Goal: Navigation & Orientation: Find specific page/section

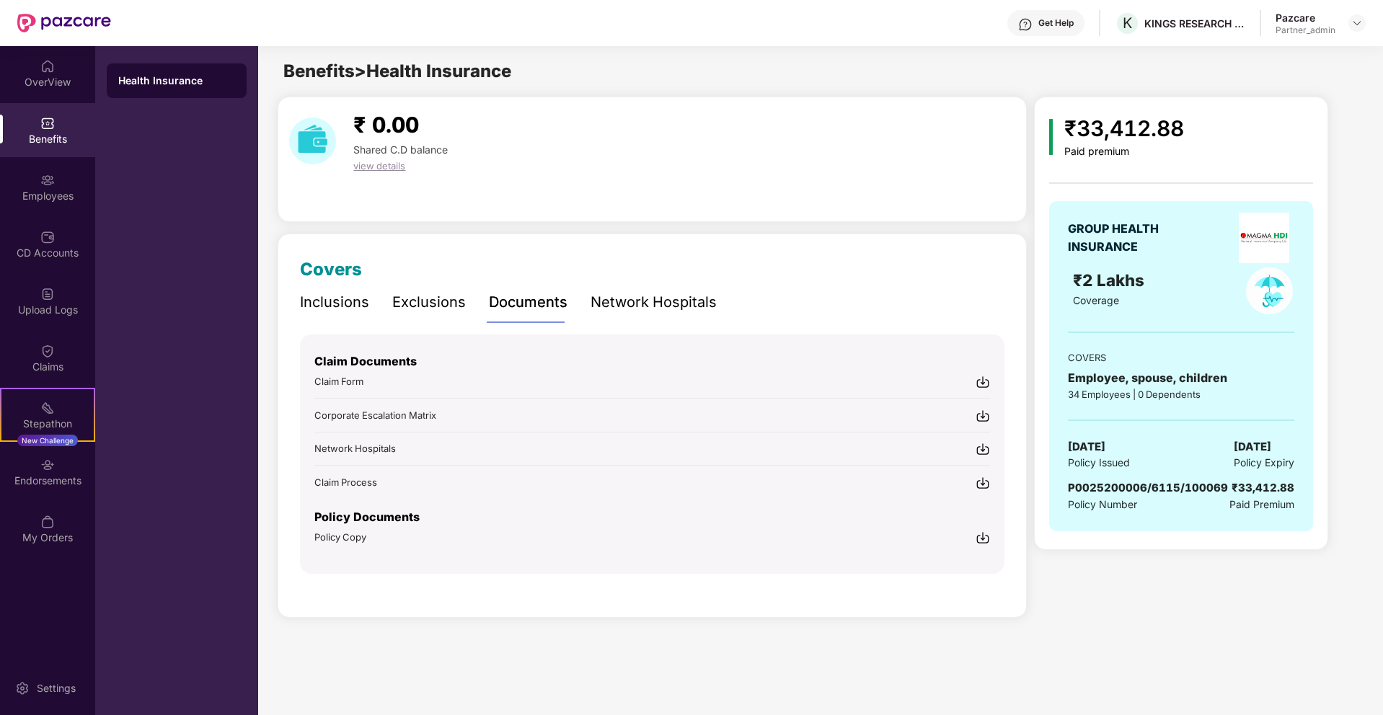
click at [1366, 27] on header "Get Help K KINGS RESEARCH PRIVATE LIMITED Pazcare Partner_admin" at bounding box center [691, 23] width 1383 height 46
click at [1357, 22] on img at bounding box center [1357, 23] width 12 height 12
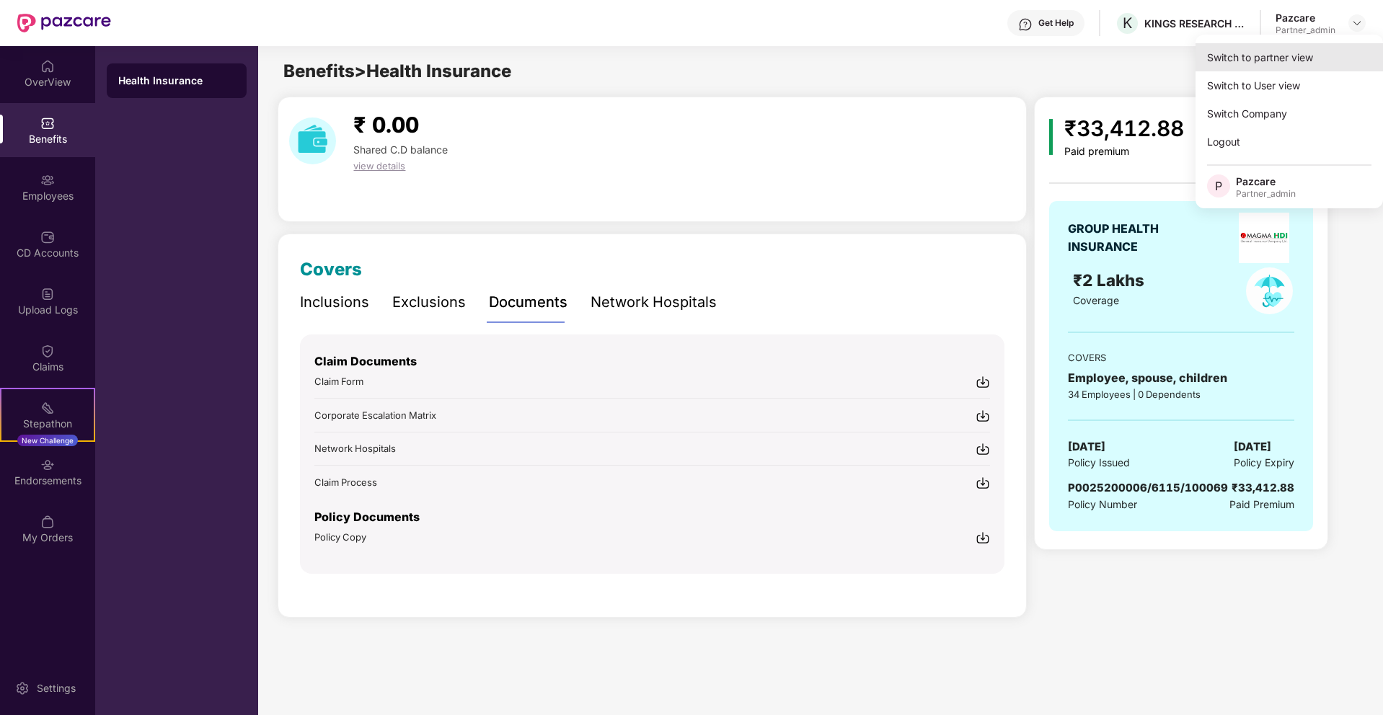
click at [1285, 61] on div "Switch to partner view" at bounding box center [1288, 57] width 187 height 28
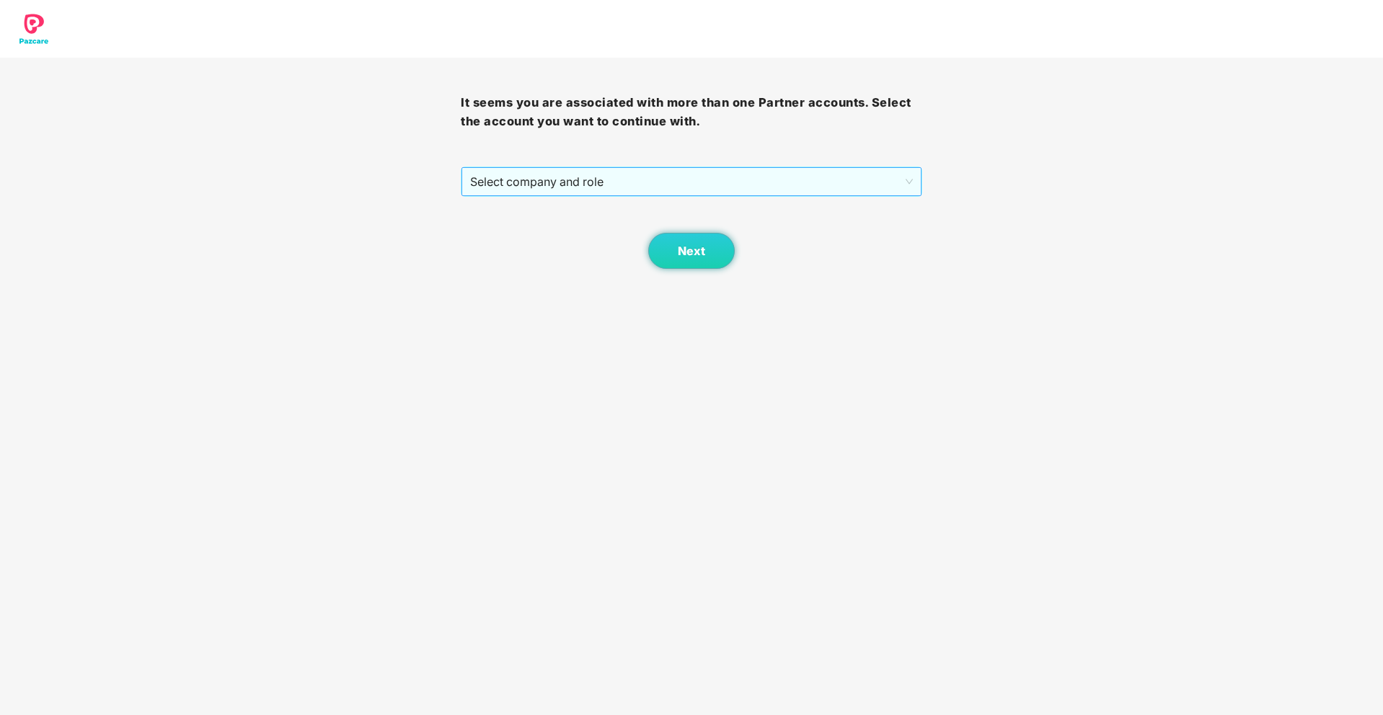
click at [824, 186] on span "Select company and role" at bounding box center [691, 181] width 442 height 27
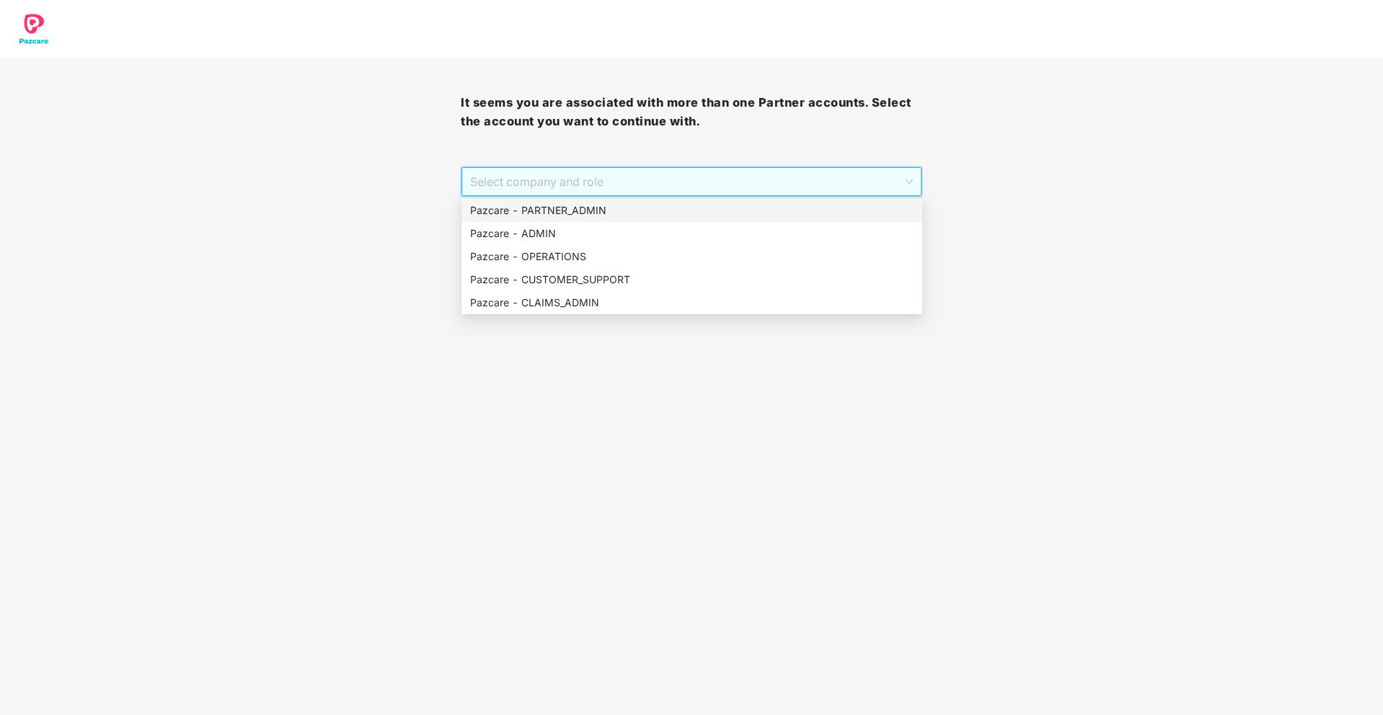
click at [663, 211] on div "Pazcare - PARTNER_ADMIN" at bounding box center [691, 211] width 443 height 16
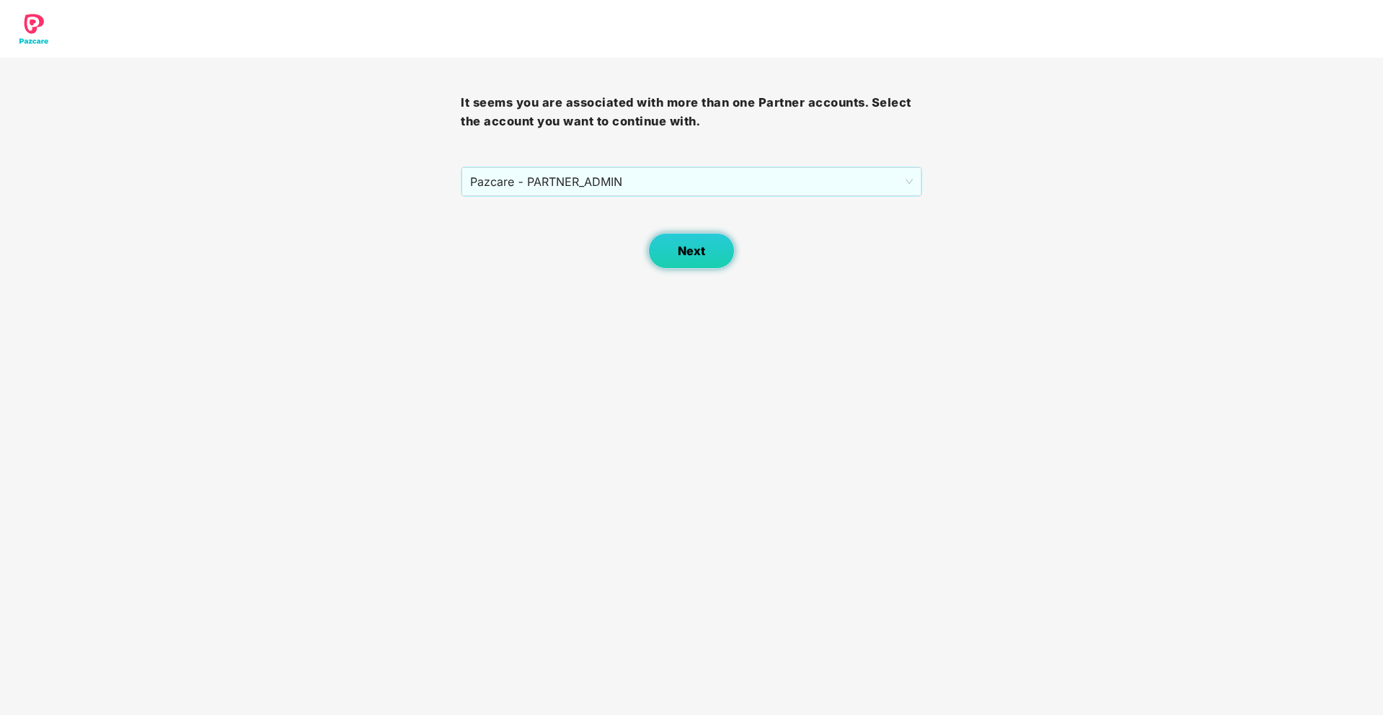
click at [694, 247] on span "Next" at bounding box center [691, 251] width 27 height 14
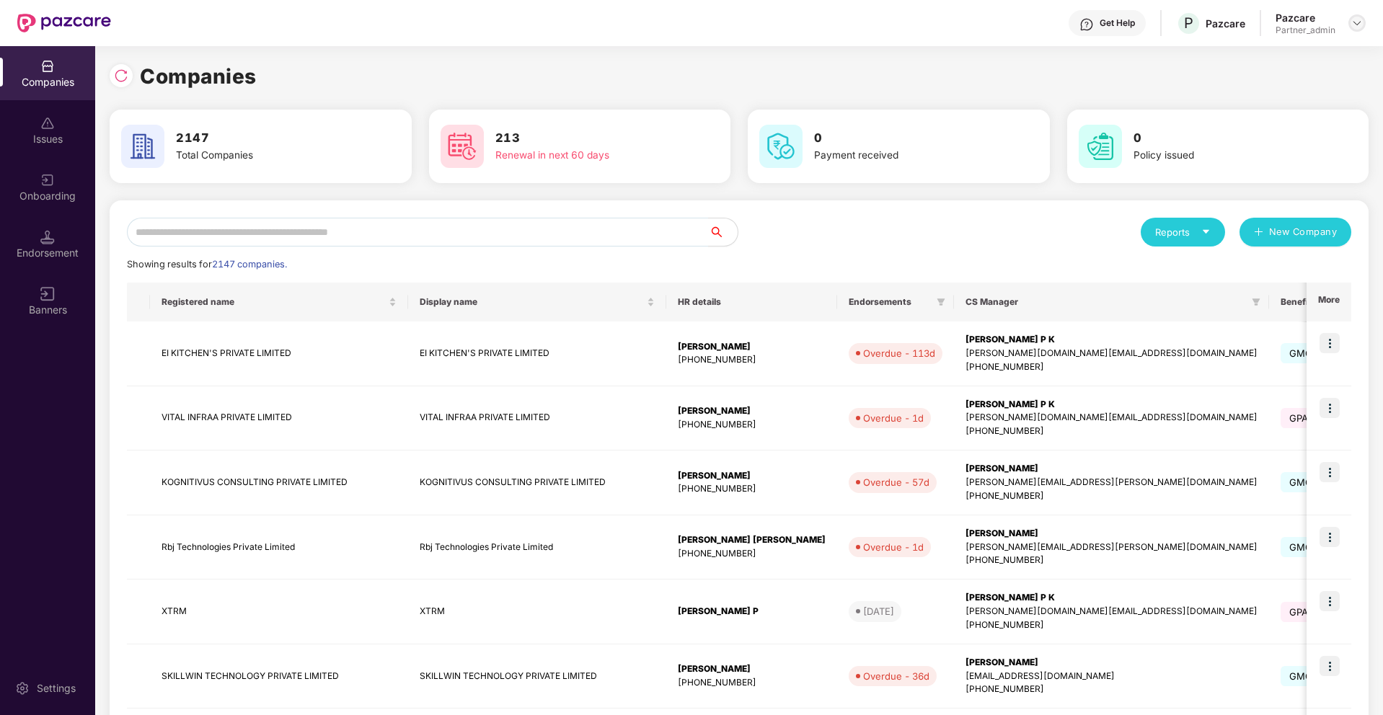
click at [1356, 21] on img at bounding box center [1357, 23] width 12 height 12
click at [941, 72] on div "Companies" at bounding box center [739, 77] width 1259 height 32
click at [673, 223] on input "text" at bounding box center [418, 232] width 582 height 29
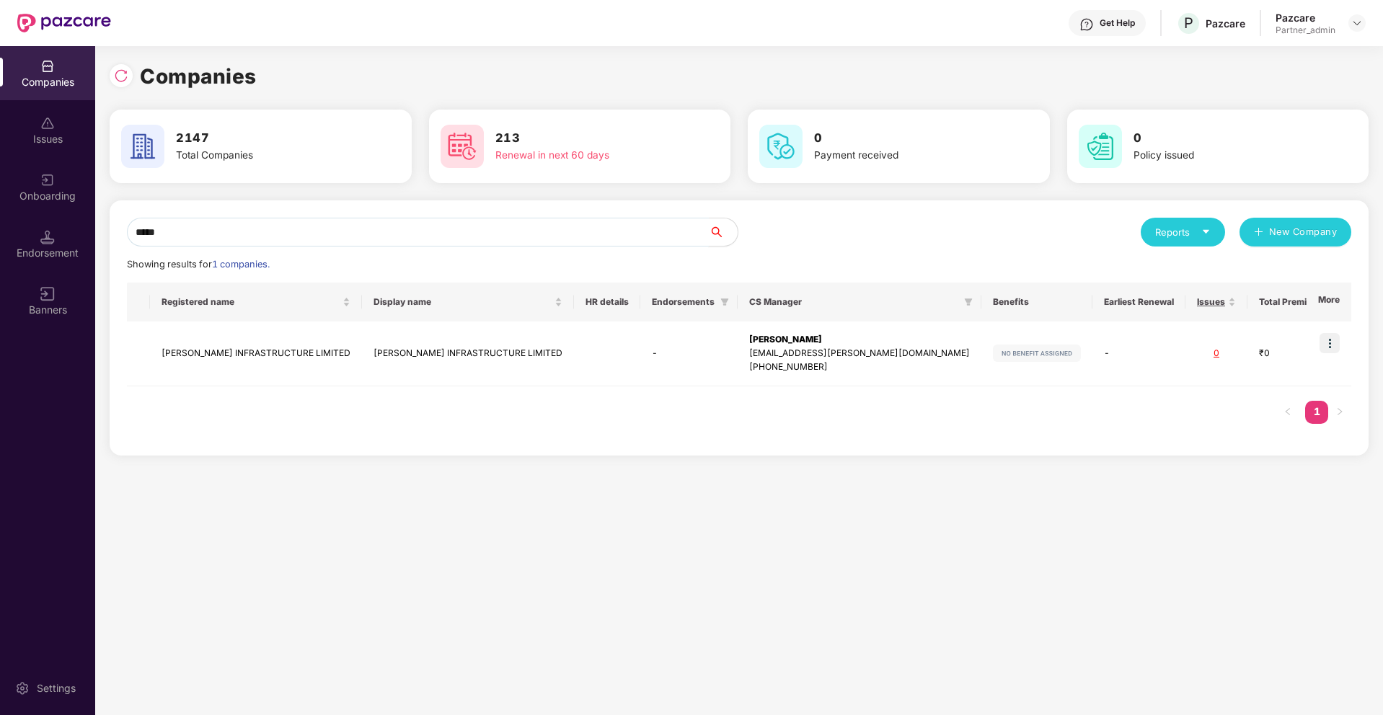
type input "*****"
